Goal: Find specific page/section: Find specific page/section

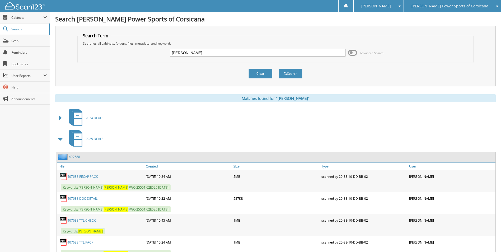
click at [472, 5] on span "[PERSON_NAME] Power Sports of Corsicana" at bounding box center [449, 5] width 77 height 3
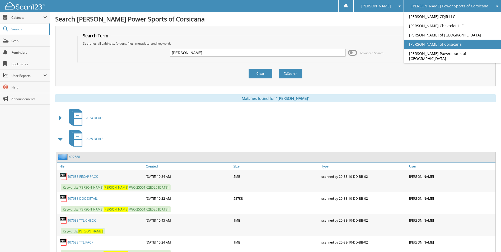
click at [461, 41] on link "[PERSON_NAME] of Corsicana" at bounding box center [452, 44] width 97 height 9
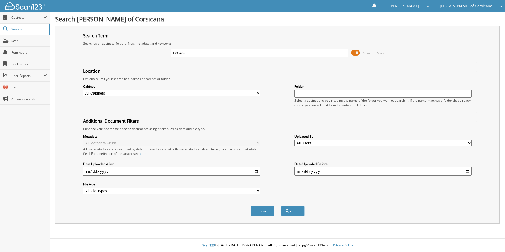
type input "F80482"
click at [281, 206] on button "Search" at bounding box center [293, 211] width 24 height 10
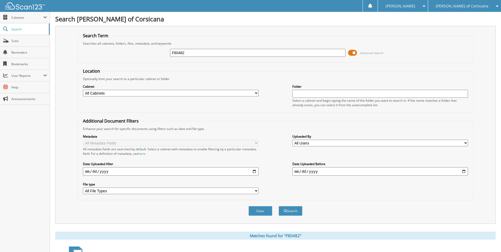
click at [355, 52] on span at bounding box center [352, 53] width 9 height 8
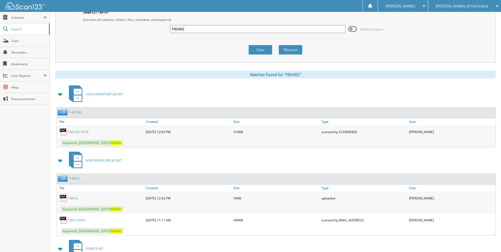
scroll to position [53, 0]
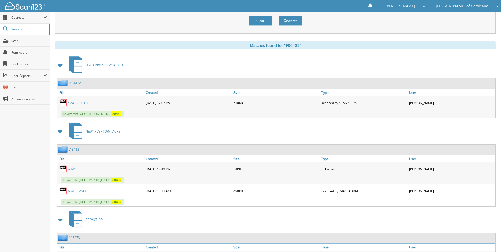
click at [61, 64] on span at bounding box center [60, 65] width 7 height 10
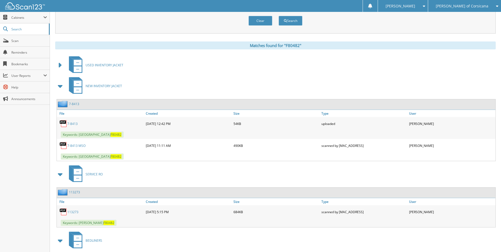
click at [61, 84] on span at bounding box center [60, 86] width 7 height 10
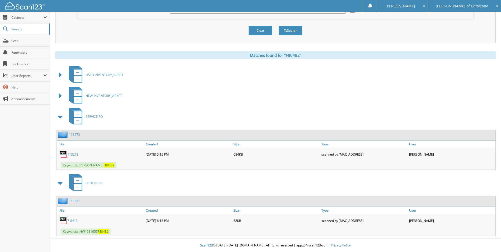
scroll to position [43, 0]
click at [57, 73] on span at bounding box center [60, 75] width 7 height 10
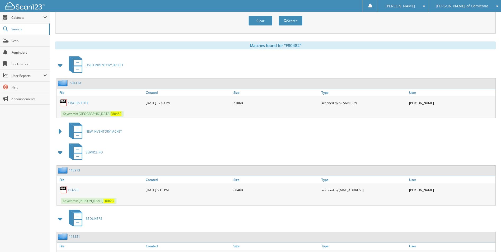
click at [60, 131] on span at bounding box center [60, 132] width 7 height 10
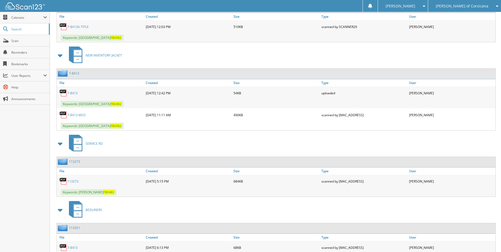
scroll to position [129, 0]
click at [76, 73] on link "7-8413" at bounding box center [74, 72] width 10 height 4
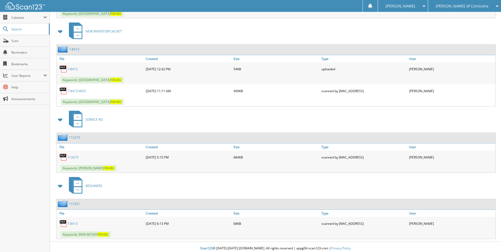
scroll to position [290, 0]
click at [77, 136] on link "113273" at bounding box center [74, 137] width 11 height 4
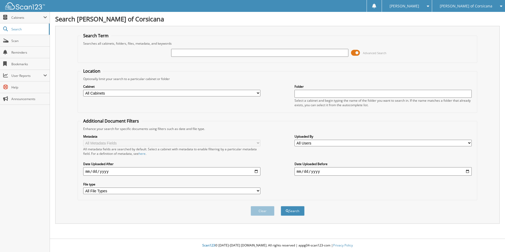
click at [274, 53] on input "text" at bounding box center [259, 53] width 177 height 8
type input "B53723"
click at [281, 206] on button "Search" at bounding box center [293, 211] width 24 height 10
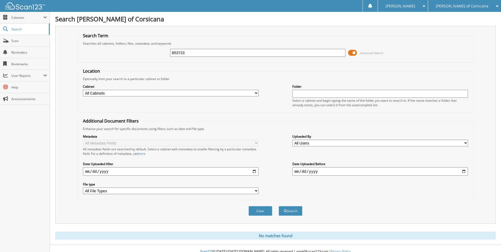
click at [354, 51] on span at bounding box center [352, 53] width 9 height 8
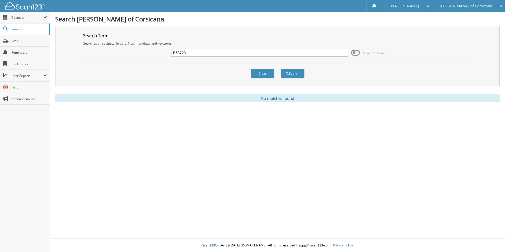
drag, startPoint x: 187, startPoint y: 53, endPoint x: 122, endPoint y: 43, distance: 65.4
click at [122, 43] on fieldset "Search Term Searches all cabinets, folders, files, metadata, and keywords B5372…" at bounding box center [277, 48] width 399 height 30
click at [188, 54] on input "text" at bounding box center [259, 53] width 177 height 8
type input "MCMILLIN"
click at [281, 69] on button "Search" at bounding box center [293, 74] width 24 height 10
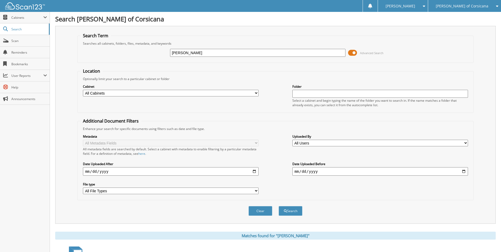
click at [352, 53] on span at bounding box center [352, 53] width 9 height 8
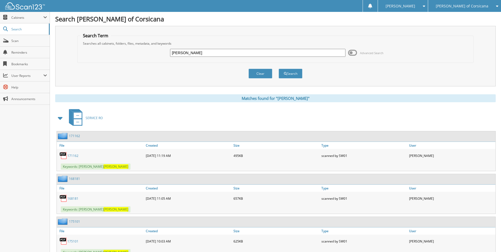
drag, startPoint x: 196, startPoint y: 53, endPoint x: 132, endPoint y: 46, distance: 64.2
click at [132, 46] on div "MCMILLIN Advanced Search" at bounding box center [275, 53] width 390 height 14
type input "G09967"
click at [278, 69] on button "Search" at bounding box center [290, 74] width 24 height 10
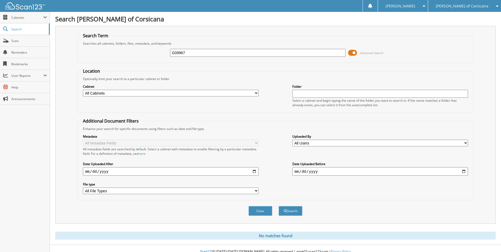
click at [351, 55] on span at bounding box center [352, 53] width 9 height 8
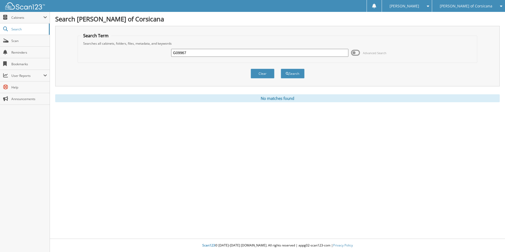
drag, startPoint x: 189, startPoint y: 53, endPoint x: 105, endPoint y: 49, distance: 84.3
click at [105, 49] on div "G09967 Advanced Search" at bounding box center [278, 53] width 394 height 14
type input "[PERSON_NAME]"
click at [281, 69] on button "Search" at bounding box center [293, 74] width 24 height 10
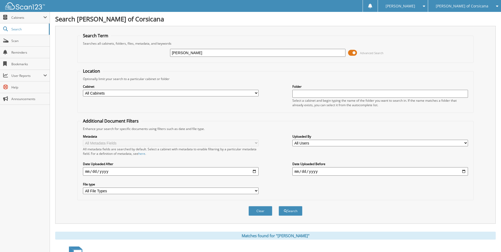
click at [349, 50] on span at bounding box center [352, 53] width 9 height 8
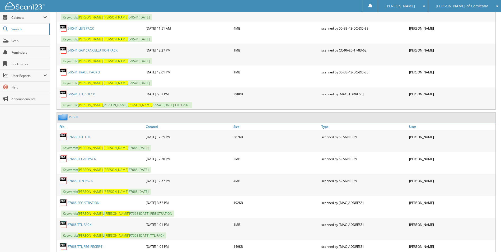
scroll to position [422, 0]
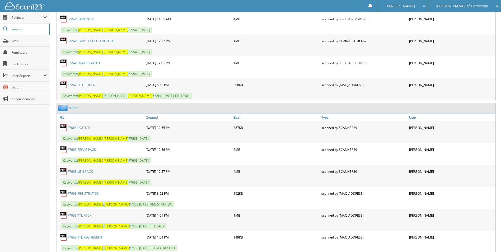
click at [75, 106] on link "P7668" at bounding box center [73, 108] width 9 height 4
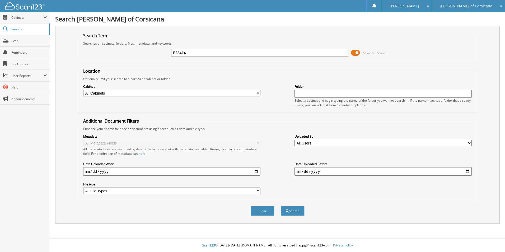
type input "E38414"
click at [281, 206] on button "Search" at bounding box center [293, 211] width 24 height 10
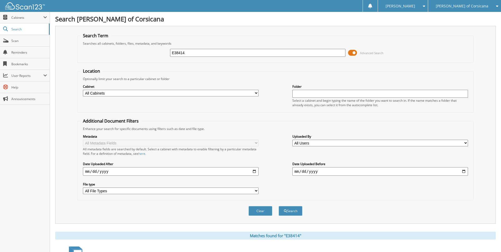
drag, startPoint x: 188, startPoint y: 53, endPoint x: 129, endPoint y: 48, distance: 59.9
click at [103, 49] on div "E38414 Advanced Search" at bounding box center [275, 53] width 390 height 14
type input "[PERSON_NAME]"
click at [278, 206] on button "Search" at bounding box center [290, 211] width 24 height 10
click at [352, 51] on span at bounding box center [352, 53] width 9 height 8
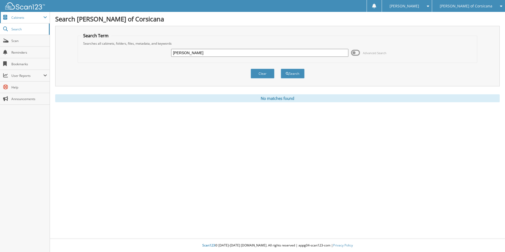
click at [21, 15] on span "Cabinets" at bounding box center [25, 17] width 50 height 11
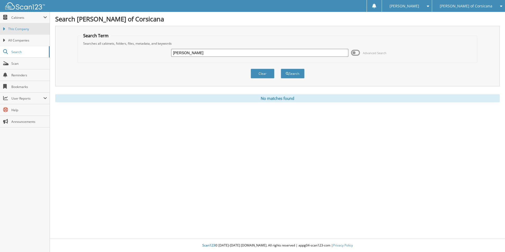
click at [21, 29] on span "This Company" at bounding box center [27, 29] width 39 height 5
